Goal: Task Accomplishment & Management: Manage account settings

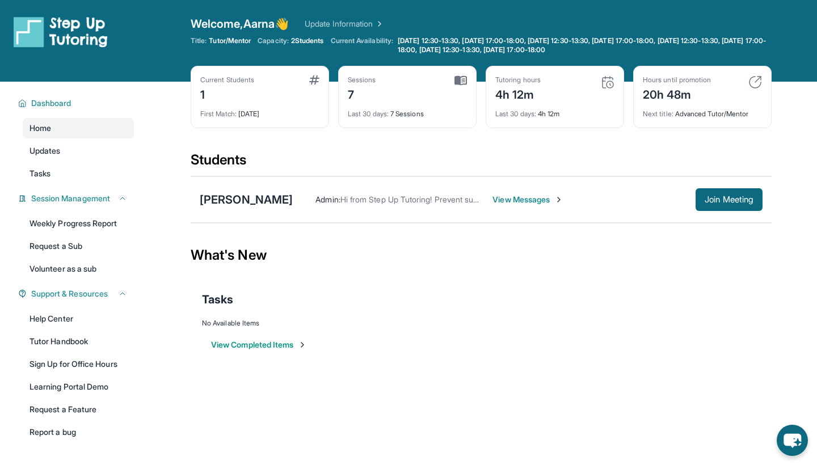
click at [285, 44] on span "Capacity:" at bounding box center [272, 40] width 31 height 9
click at [332, 24] on link "Update Information" at bounding box center [344, 23] width 79 height 11
click at [537, 100] on div "4h 52m" at bounding box center [517, 93] width 45 height 18
